Goal: Complete application form

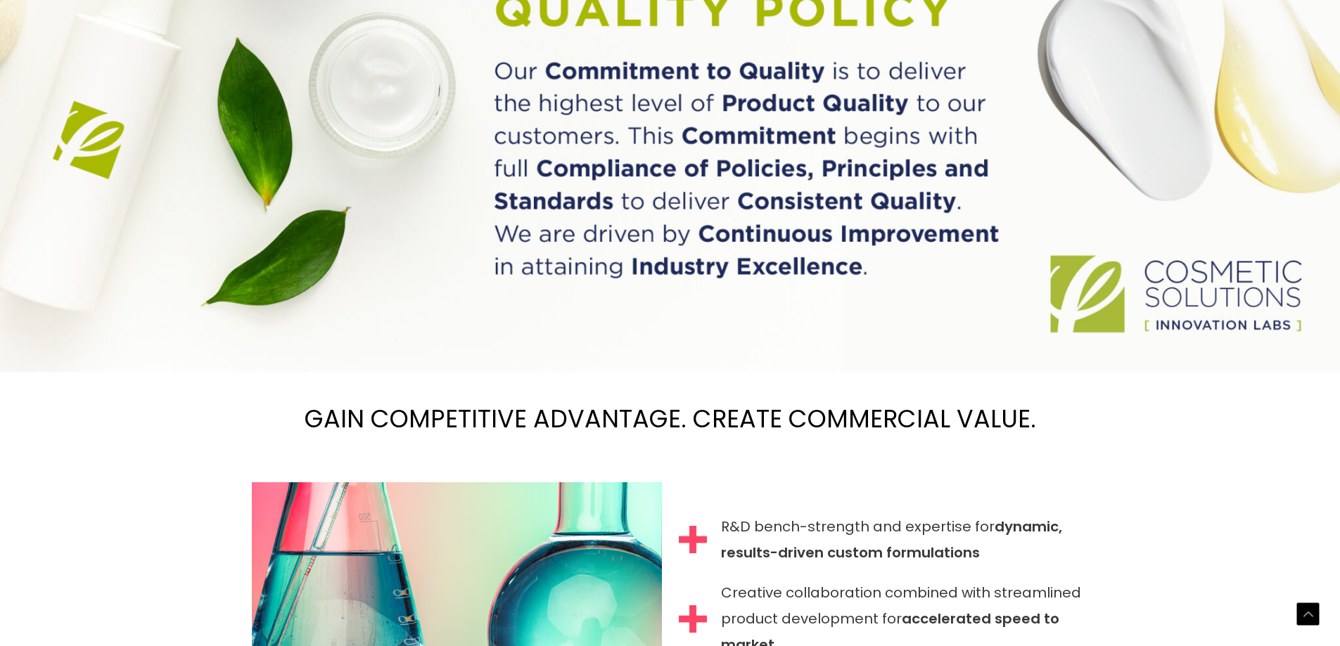
scroll to position [1221, 0]
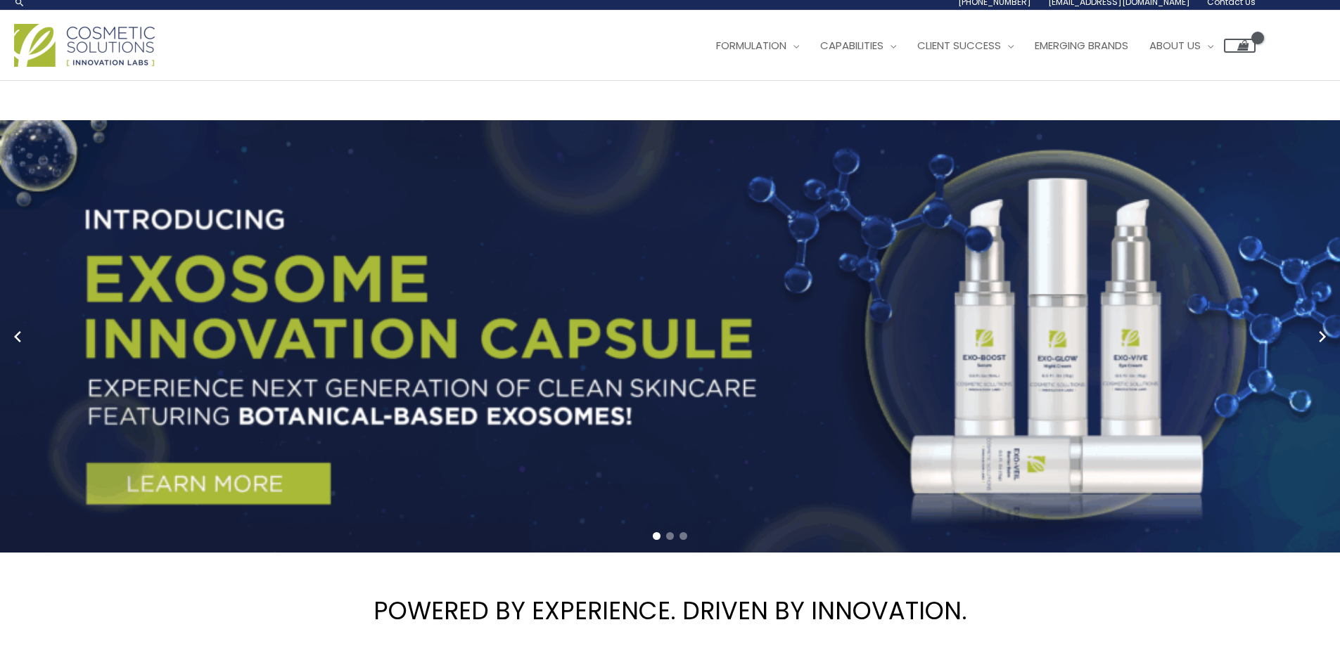
scroll to position [0, 0]
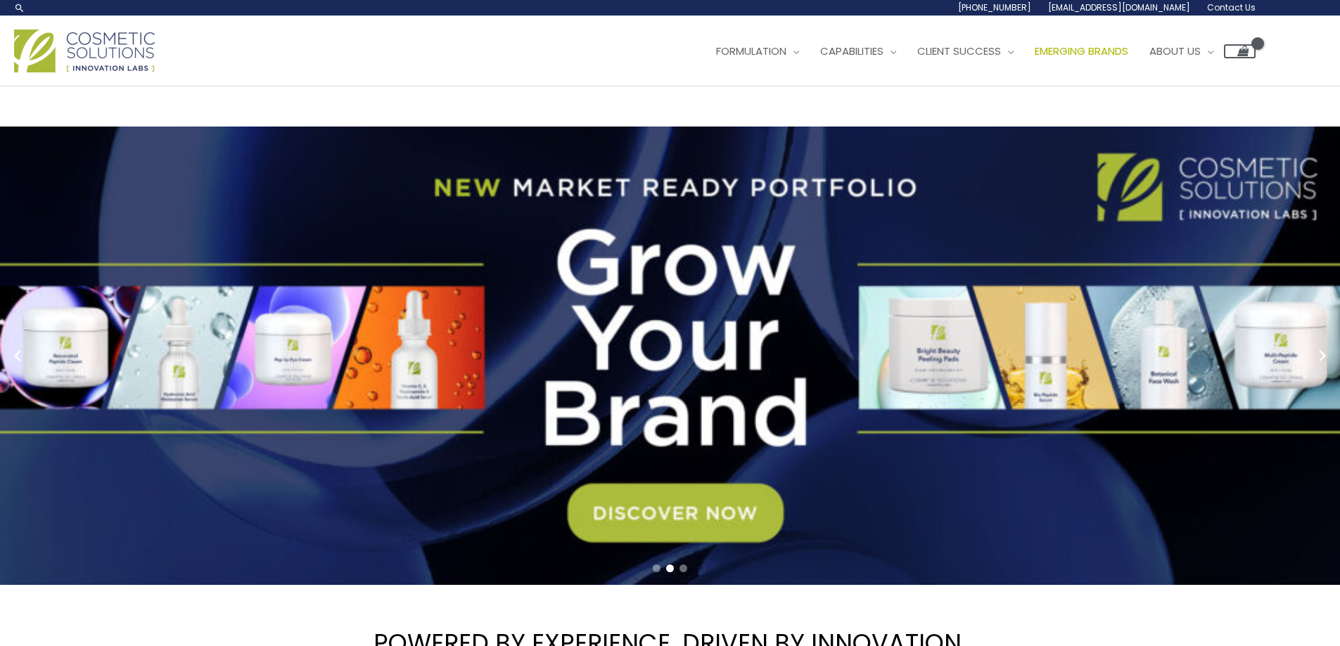
click at [1034, 58] on span "Emerging Brands" at bounding box center [1081, 51] width 94 height 15
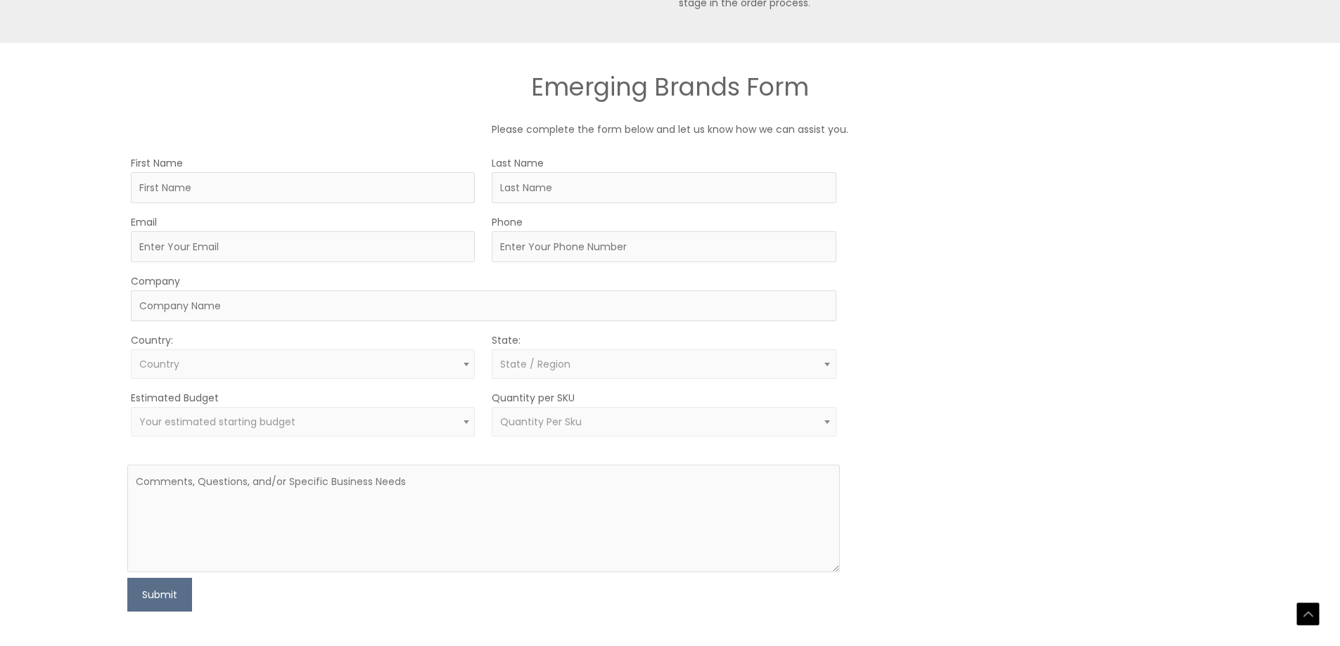
scroll to position [914, 0]
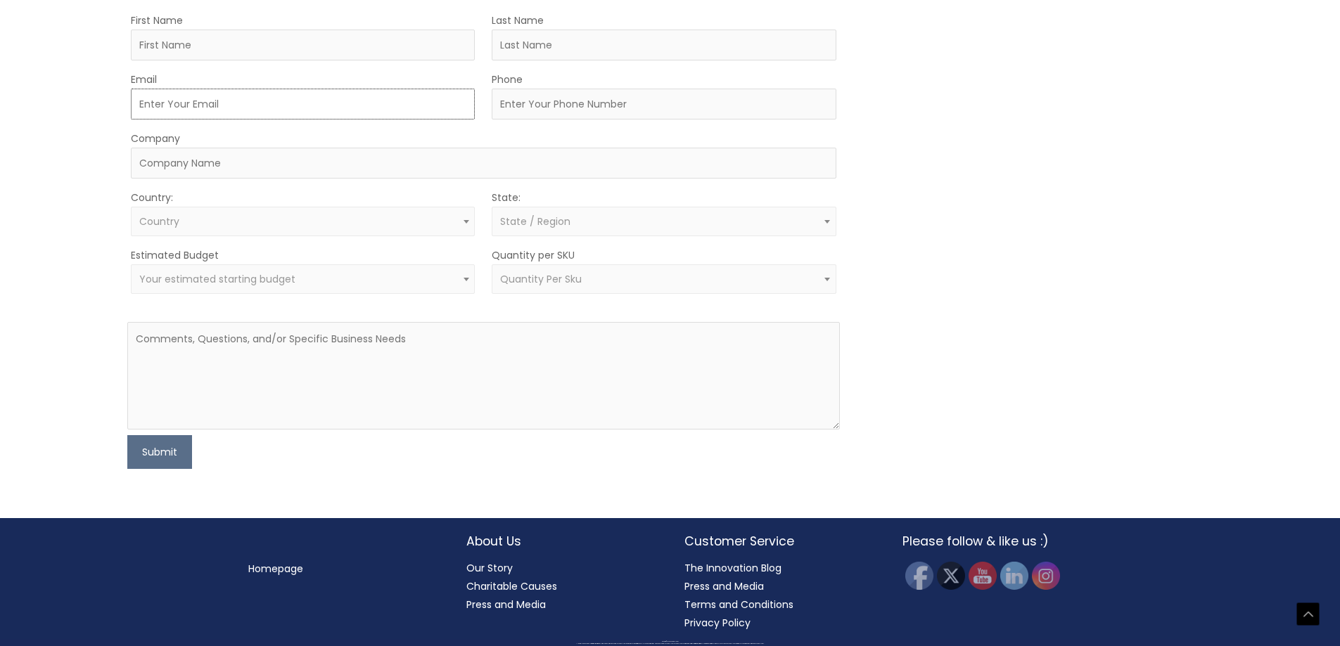
click at [186, 120] on input "Email" at bounding box center [303, 104] width 344 height 31
click at [229, 60] on input "First Name" at bounding box center [303, 45] width 344 height 31
type input "[PERSON_NAME]"
click at [559, 60] on input "Last Name" at bounding box center [664, 45] width 344 height 31
type input "[PERSON_NAME]"
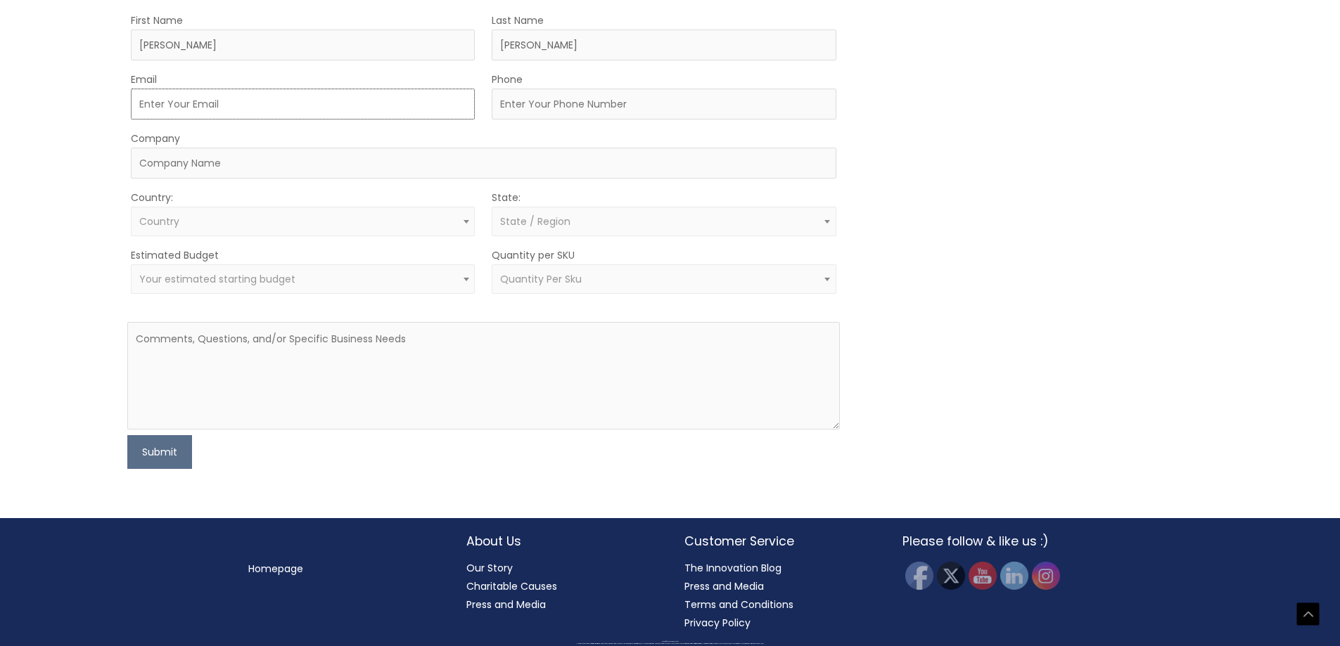
click at [309, 120] on input "Email" at bounding box center [303, 104] width 344 height 31
type input "[EMAIL_ADDRESS][DOMAIN_NAME]"
click at [592, 120] on input "Phone" at bounding box center [664, 104] width 344 height 31
type input "[PHONE_NUMBER]"
click at [314, 179] on input "Company" at bounding box center [483, 163] width 705 height 31
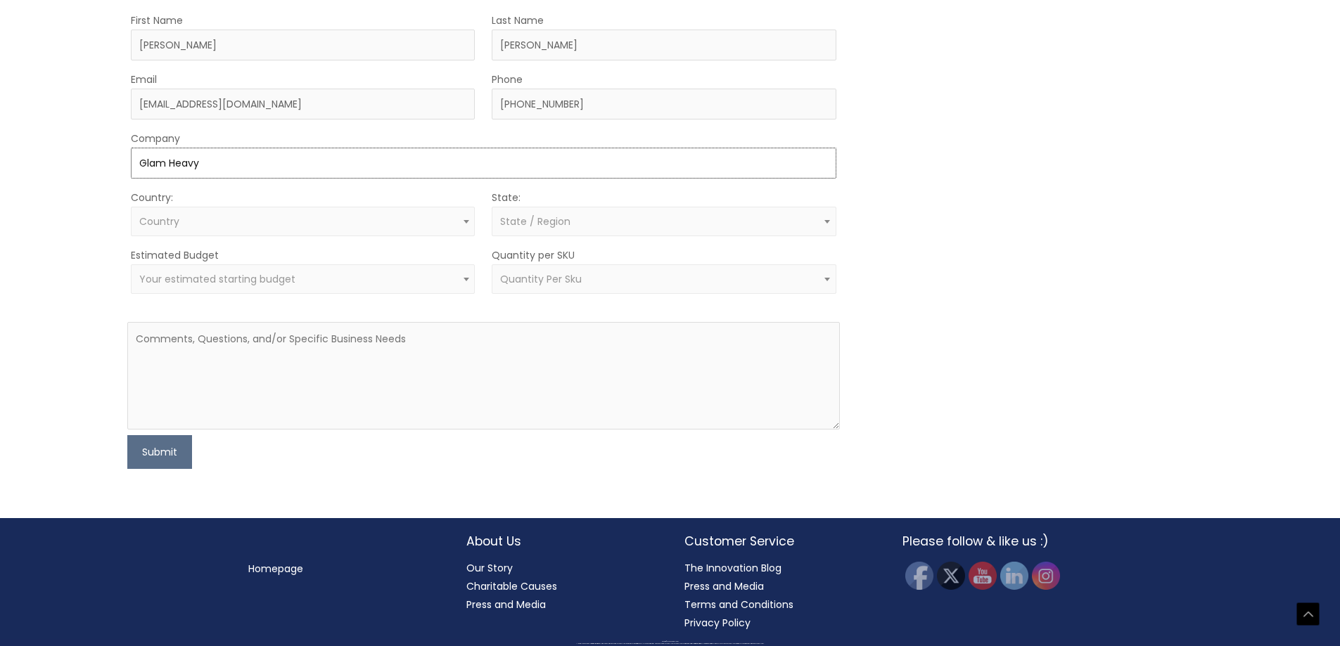
type input "Glam Heavy"
click at [321, 236] on span "Country" at bounding box center [303, 222] width 344 height 30
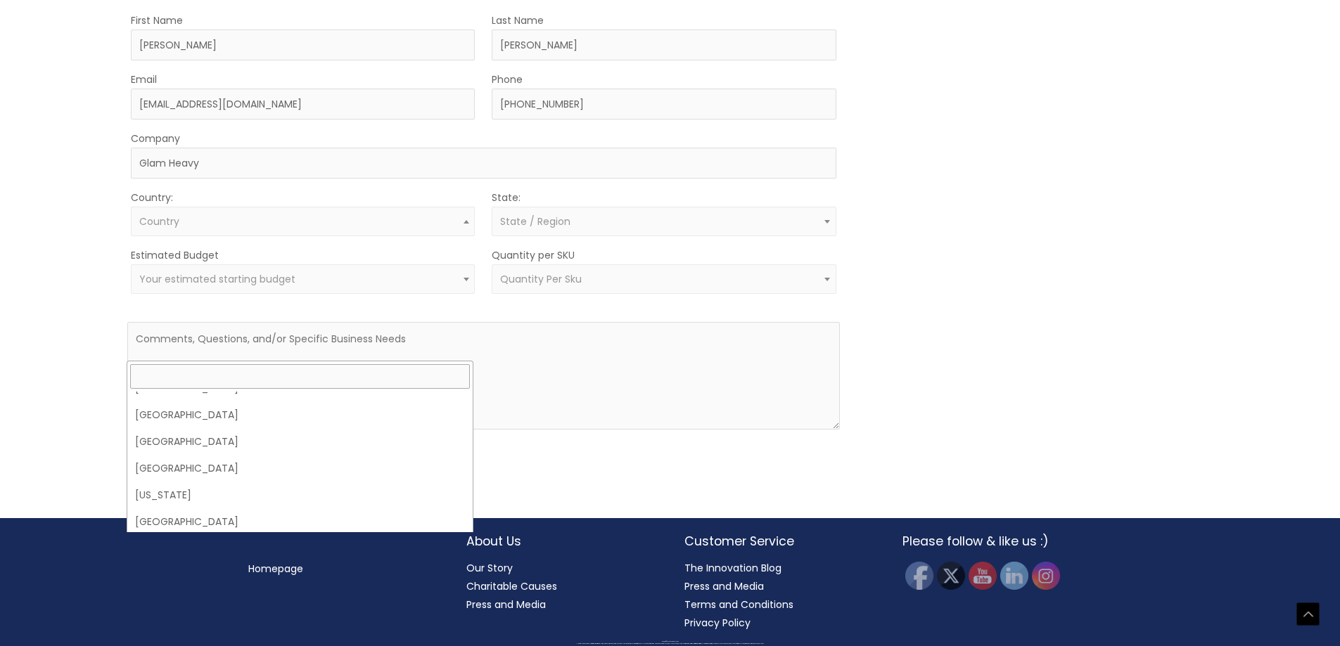
scroll to position [0, 0]
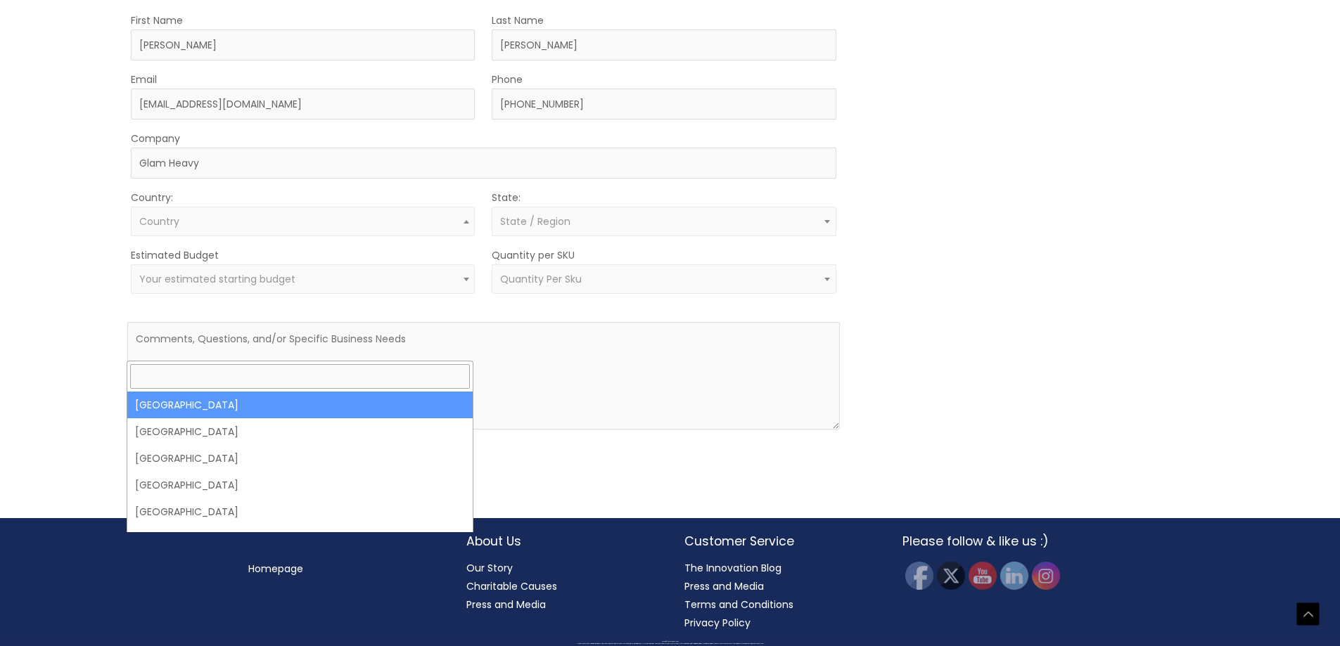
select select "[GEOGRAPHIC_DATA]"
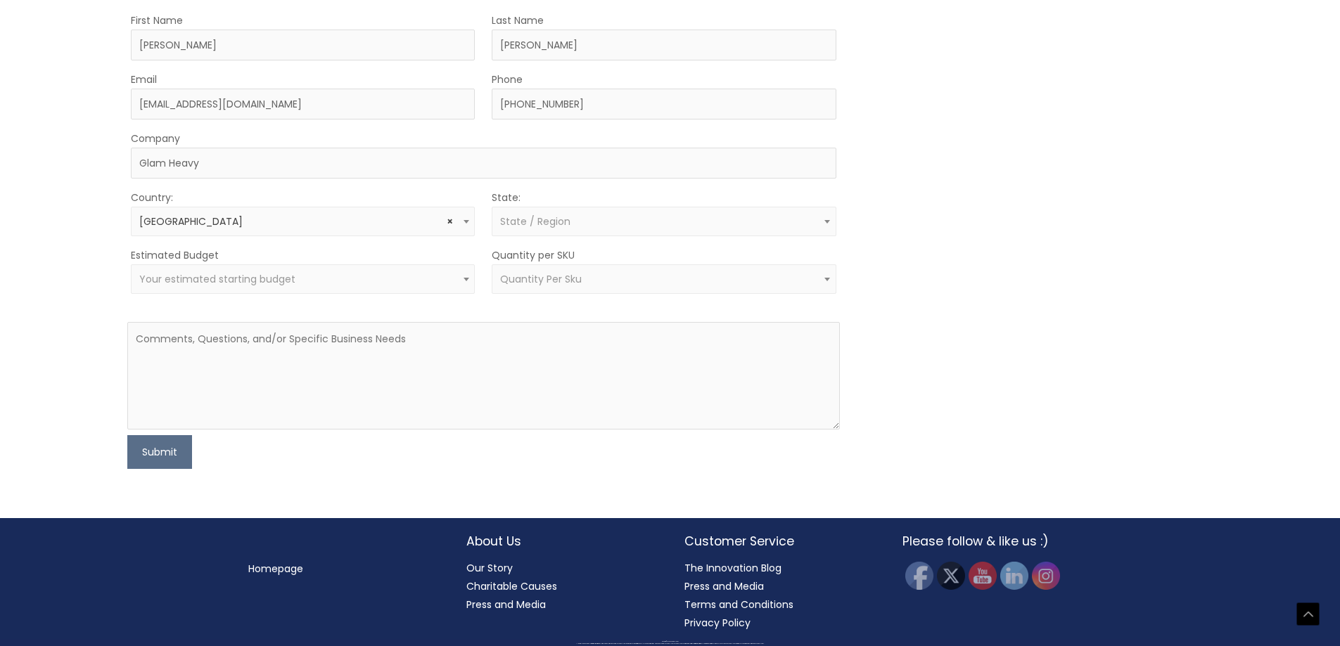
click at [560, 229] on span "State / Region" at bounding box center [535, 221] width 70 height 14
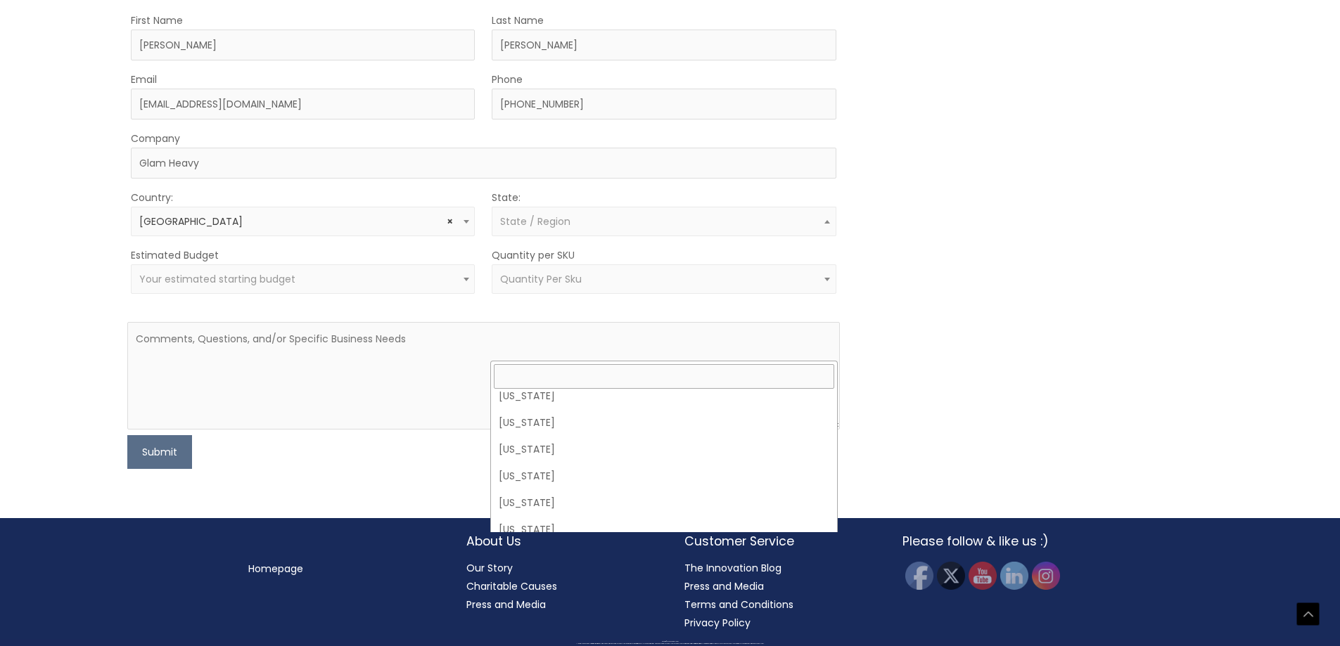
scroll to position [281, 0]
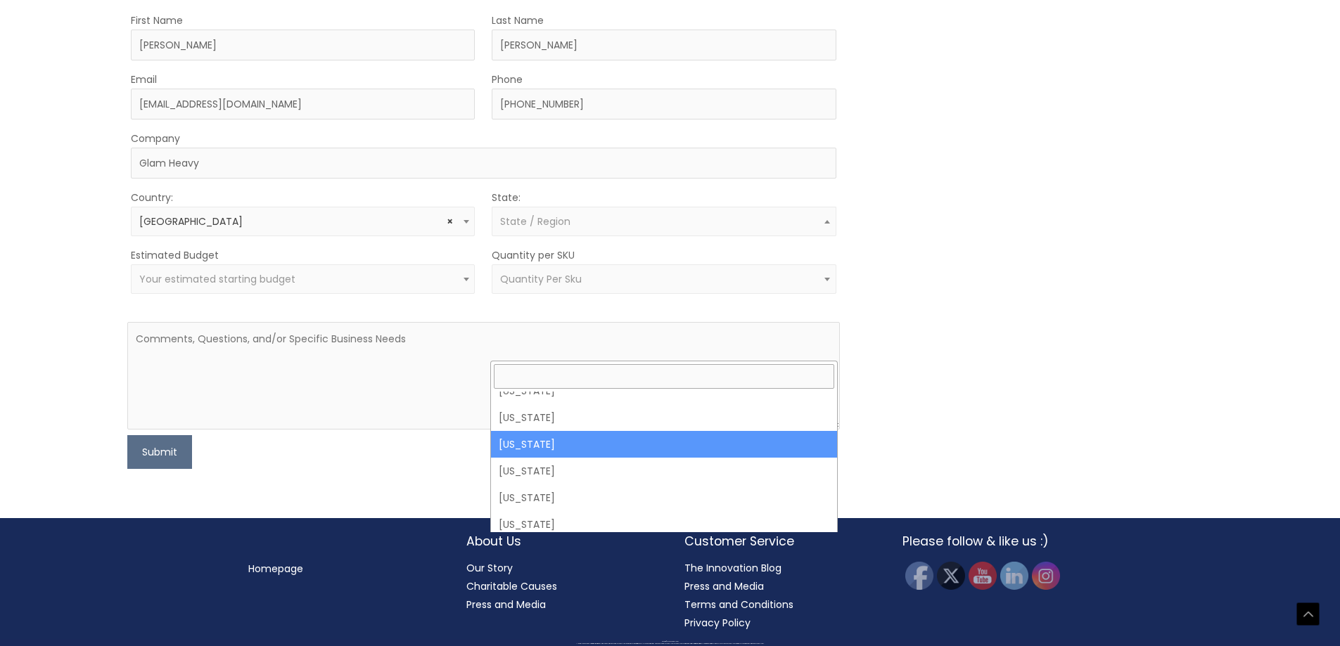
select select "[US_STATE]"
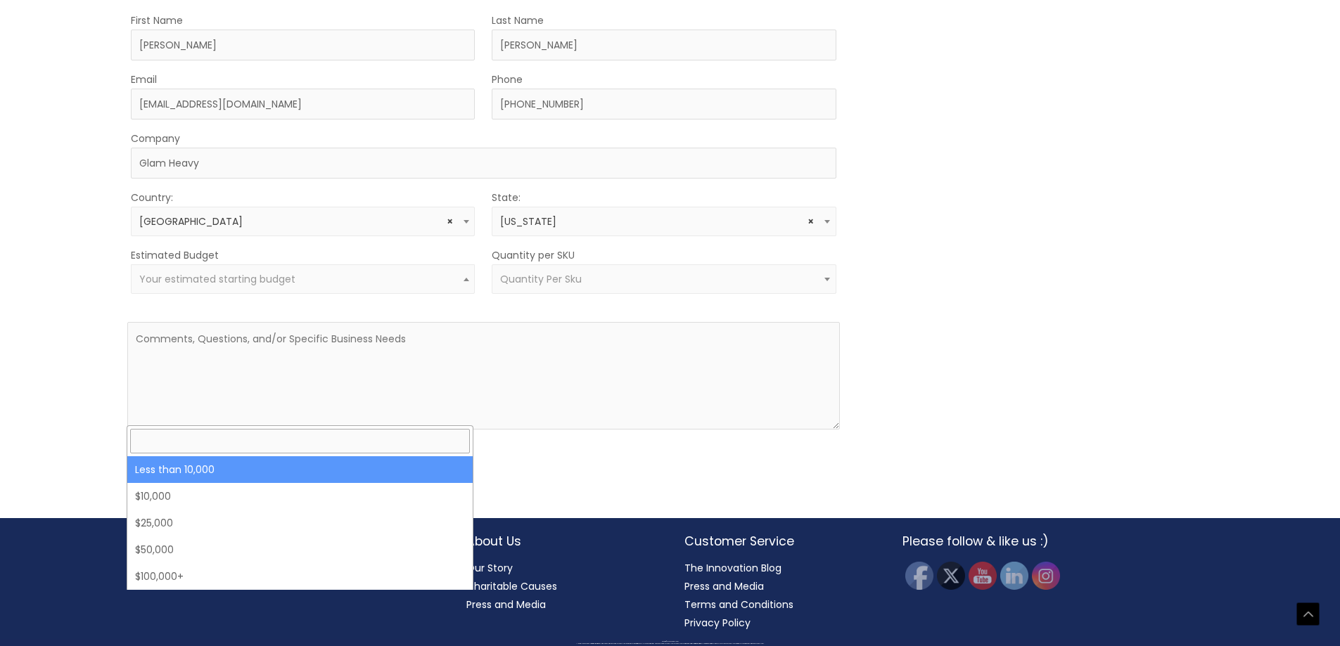
click at [381, 286] on span "Your estimated starting budget" at bounding box center [303, 279] width 328 height 13
select select "-10000"
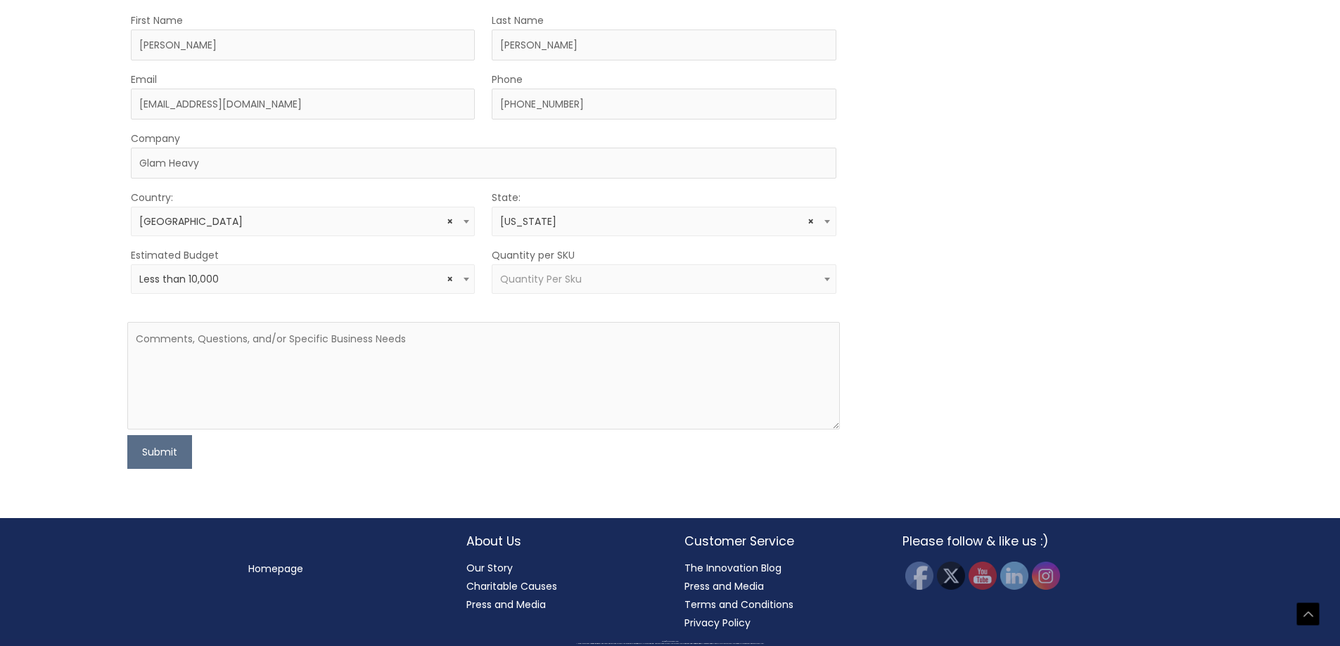
click at [963, 469] on div "MOQ TRIGGER STEP 2 TRIGGER" at bounding box center [1034, 240] width 356 height 458
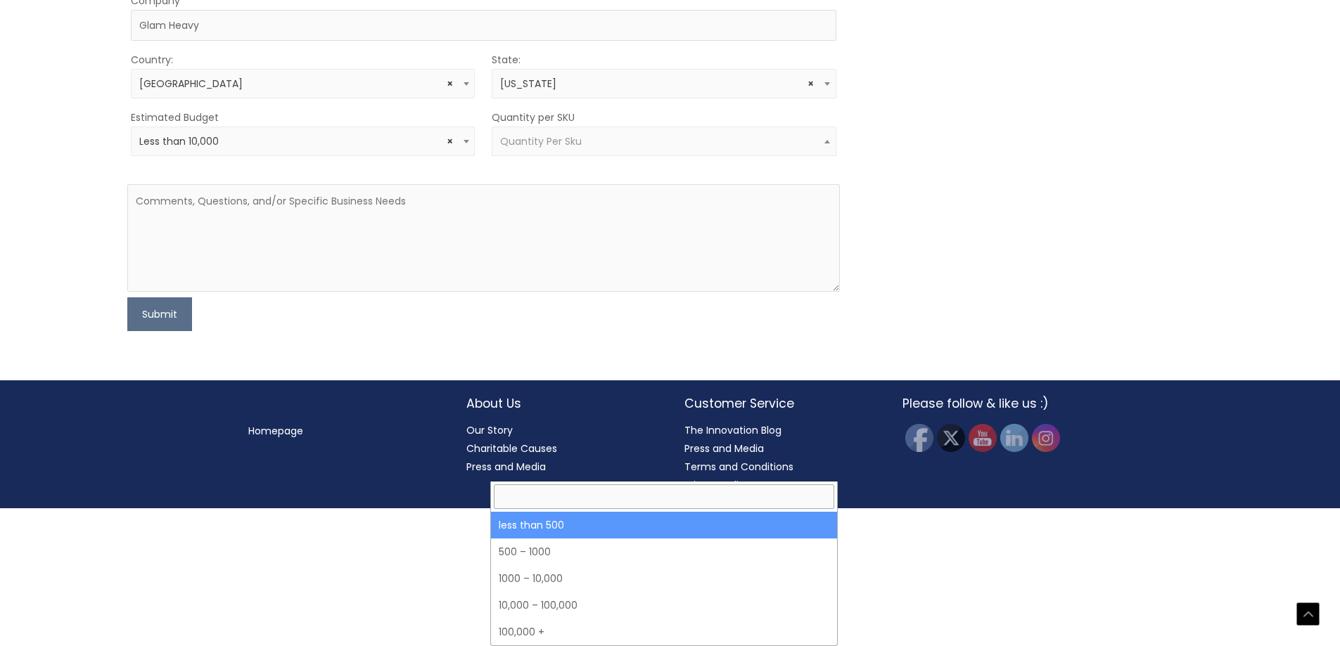
click at [624, 148] on span "Quantity Per Sku" at bounding box center [664, 141] width 328 height 13
select select "3"
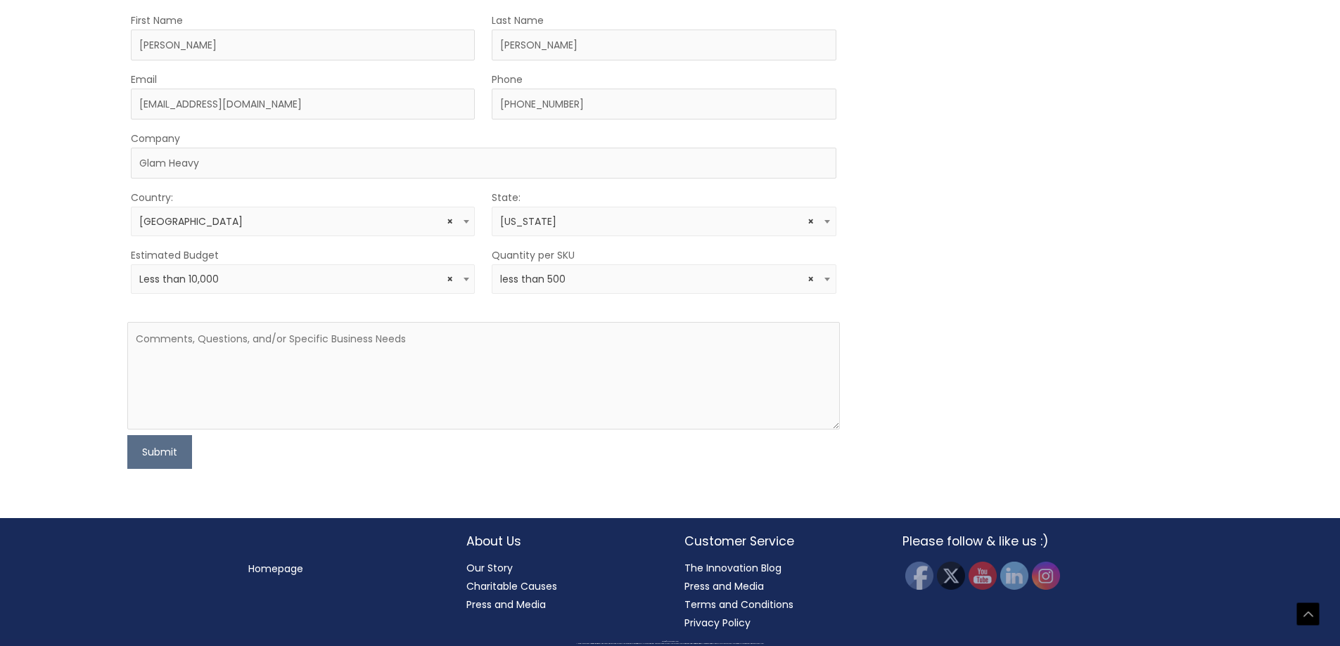
click at [1065, 464] on div "MOQ TRIGGER STEP 2 TRIGGER" at bounding box center [1034, 240] width 356 height 458
click at [555, 430] on textarea at bounding box center [483, 376] width 712 height 108
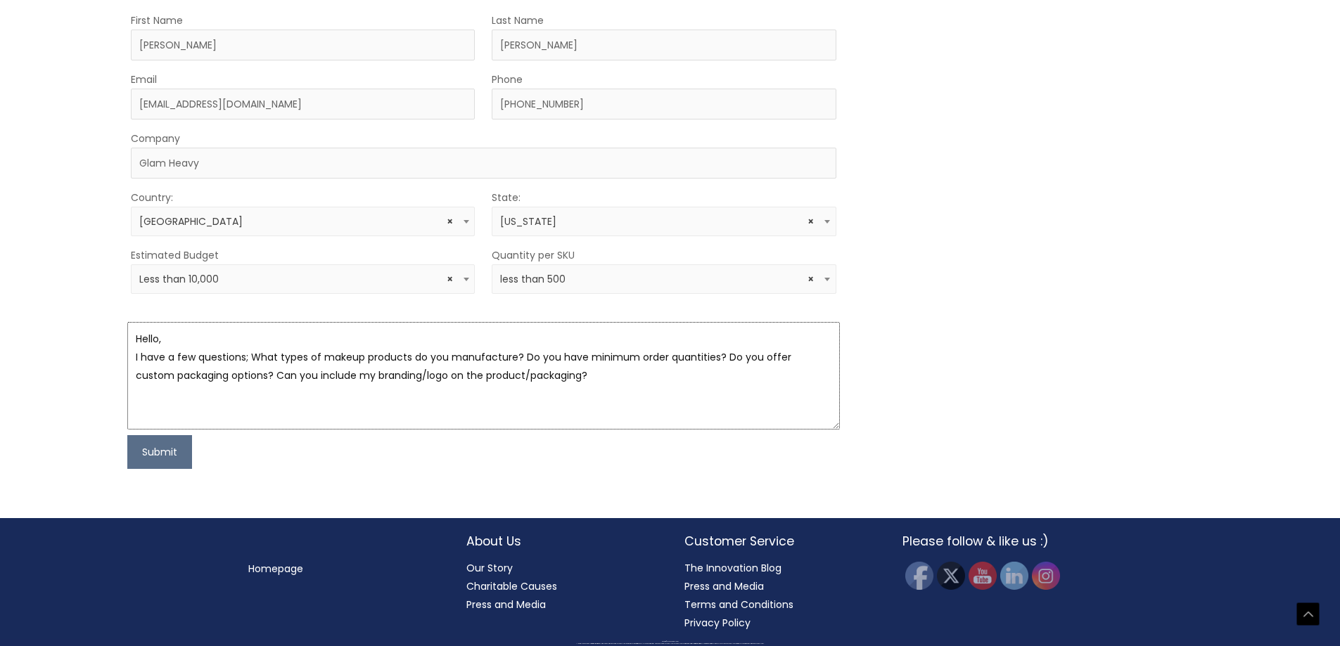
click at [239, 403] on textarea "Hello, I have a few questions; What types of makeup products do you manufacture…" at bounding box center [483, 376] width 712 height 108
click at [608, 418] on textarea "Hello, I have a few questions to start with; What types of makeup products do y…" at bounding box center [483, 376] width 712 height 108
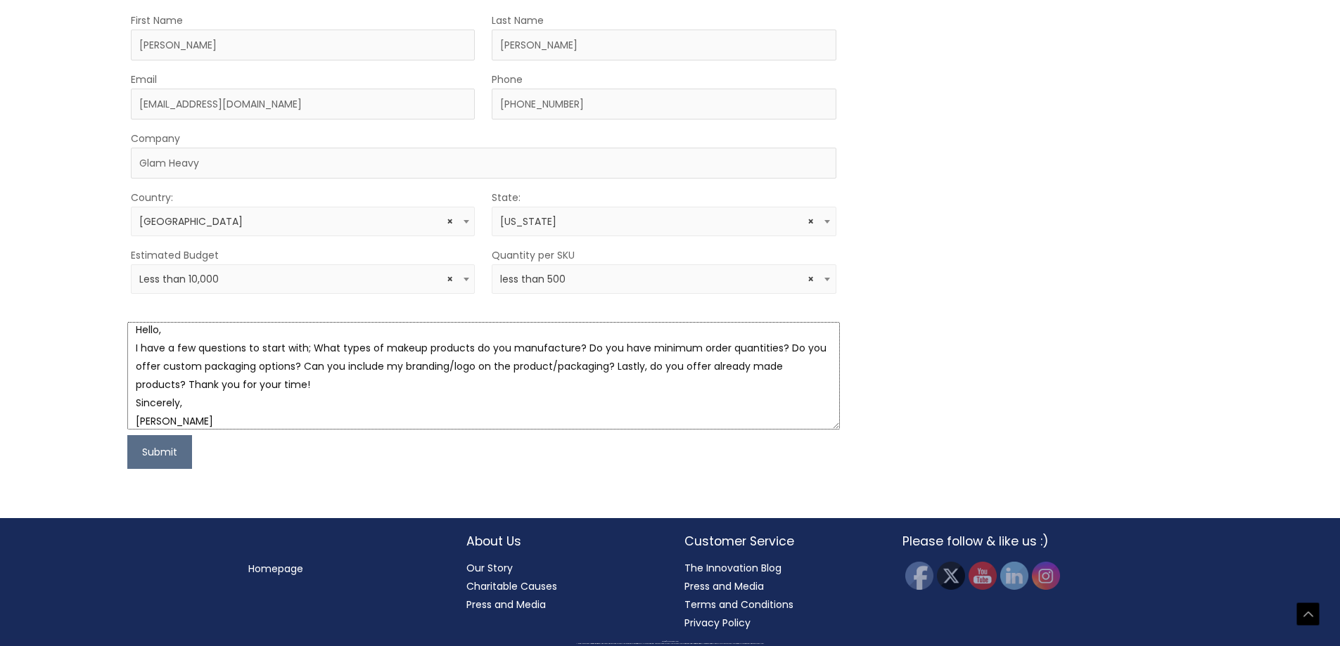
click at [176, 430] on textarea "Hello, I have a few questions to start with; What types of makeup products do y…" at bounding box center [483, 376] width 712 height 108
drag, startPoint x: 435, startPoint y: 431, endPoint x: 487, endPoint y: 510, distance: 94.0
click at [435, 430] on textarea "Hello, I have a few questions to start with; What types of makeup products do y…" at bounding box center [483, 376] width 712 height 108
type textarea "Hello, I have a few questions to start with; What types of makeup products do y…"
click at [157, 469] on button "Submit" at bounding box center [159, 452] width 65 height 34
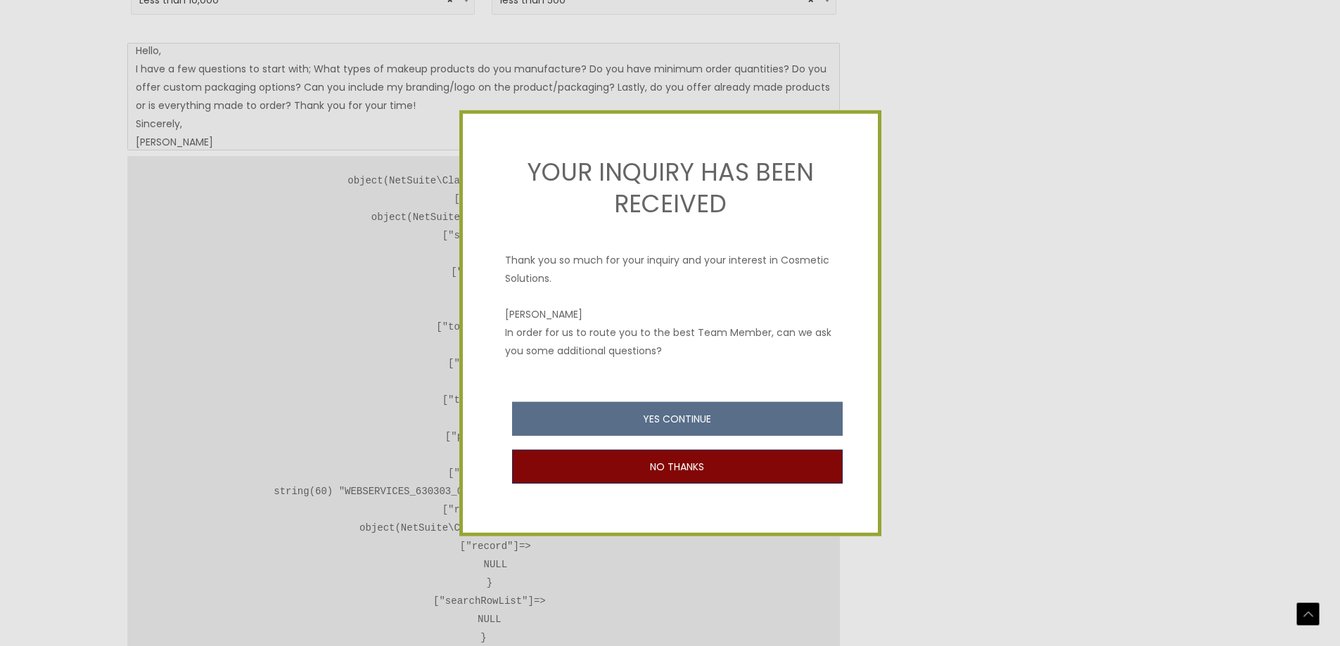
click at [613, 478] on button "NO THANKS" at bounding box center [677, 467] width 330 height 34
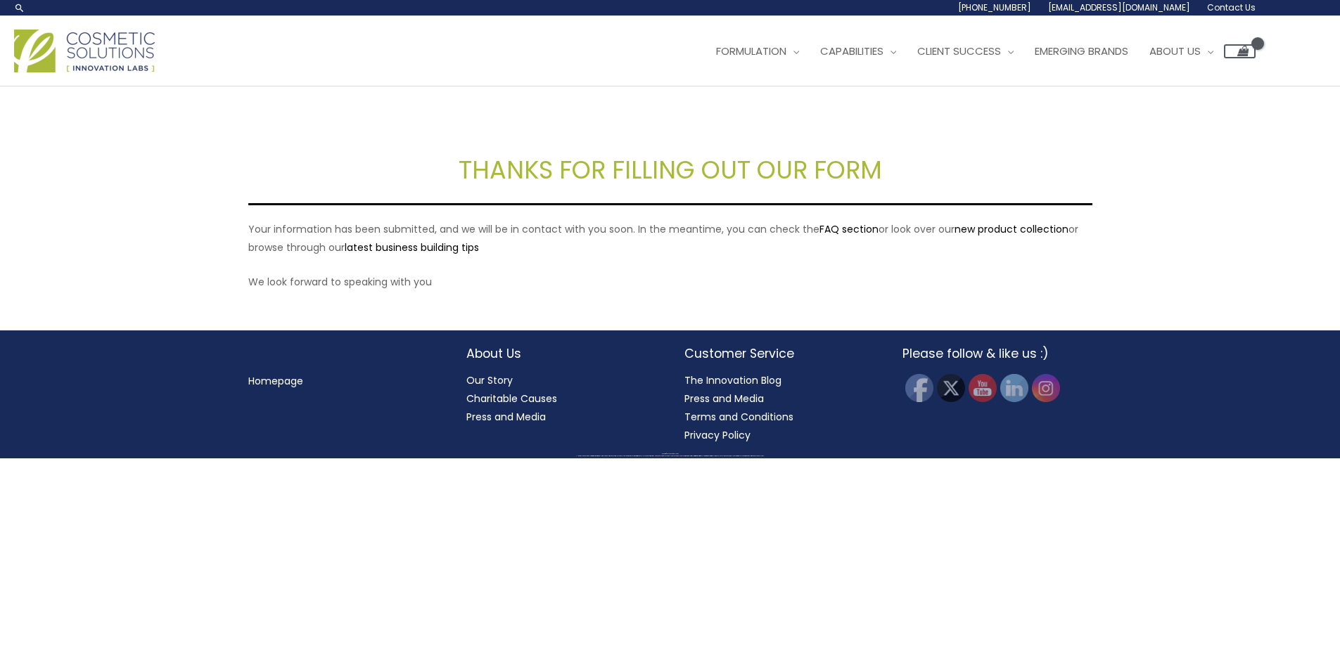
scroll to position [138, 0]
